Goal: Go to known website: Access a specific website the user already knows

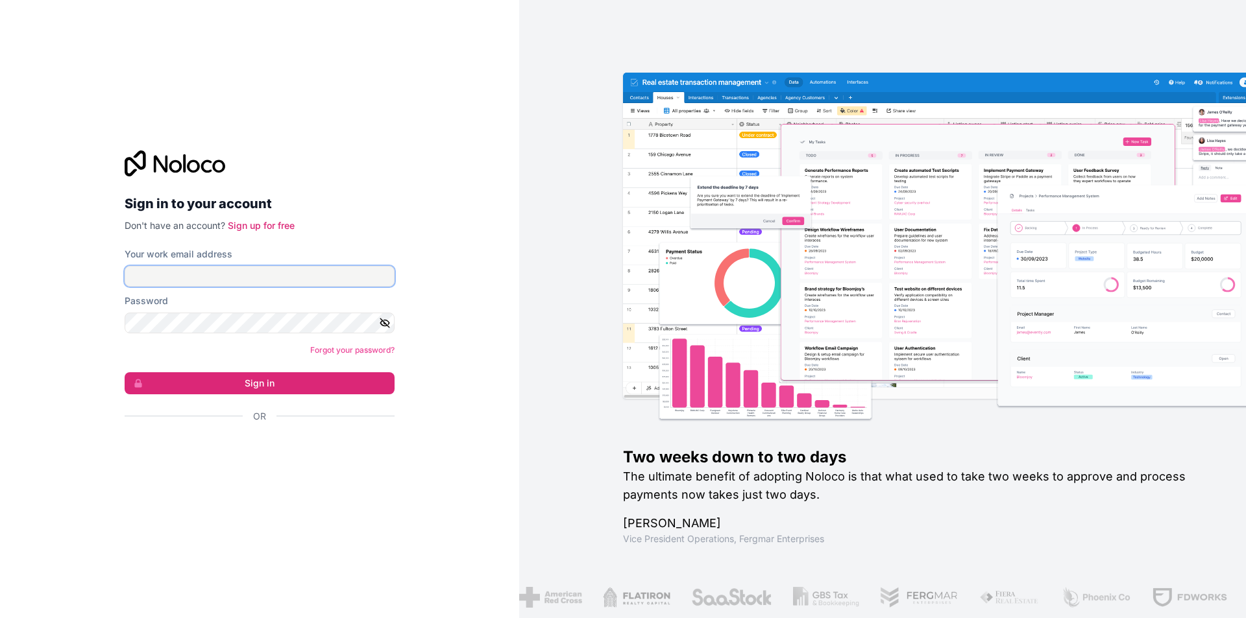
click at [250, 276] on input "Your work email address" at bounding box center [260, 276] width 270 height 21
paste input "[EMAIL_ADDRESS][DOMAIN_NAME]"
type input "[EMAIL_ADDRESS][DOMAIN_NAME]"
drag, startPoint x: 278, startPoint y: 342, endPoint x: 287, endPoint y: 335, distance: 11.1
click at [279, 341] on form "Your work email address [EMAIL_ADDRESS][DOMAIN_NAME] Password Forgot your passw…" at bounding box center [260, 358] width 270 height 221
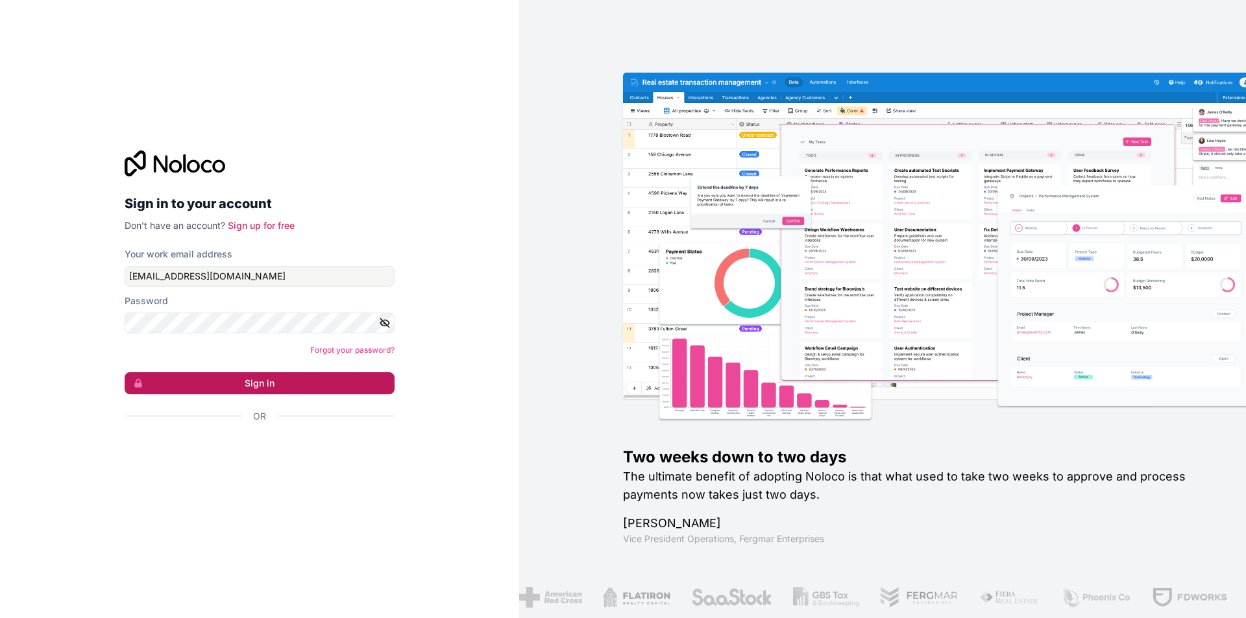
click at [278, 384] on button "Sign in" at bounding box center [260, 383] width 270 height 22
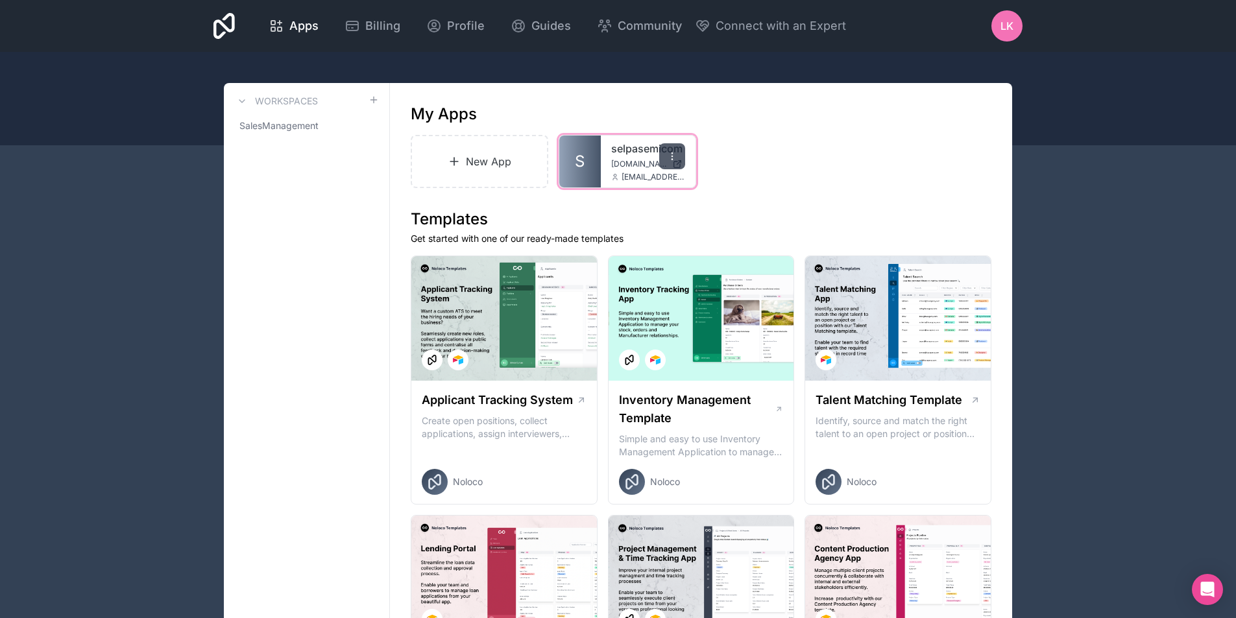
click at [670, 155] on icon at bounding box center [672, 156] width 10 height 10
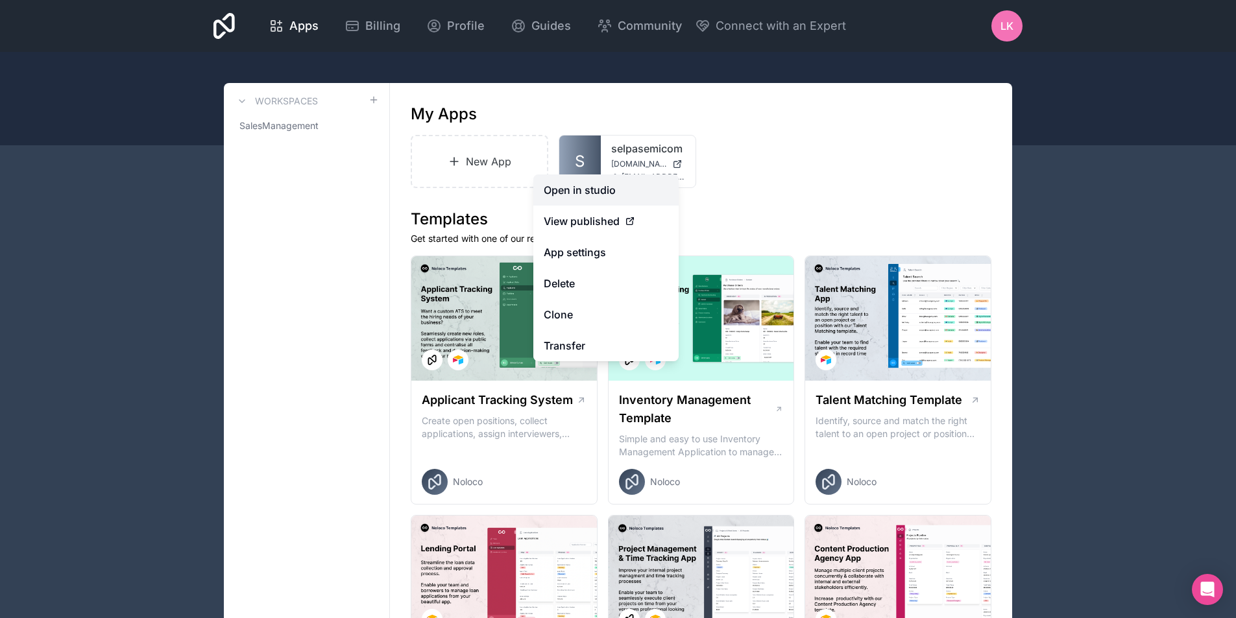
click at [619, 185] on link "Open in studio" at bounding box center [605, 190] width 145 height 31
